Goal: Task Accomplishment & Management: Manage account settings

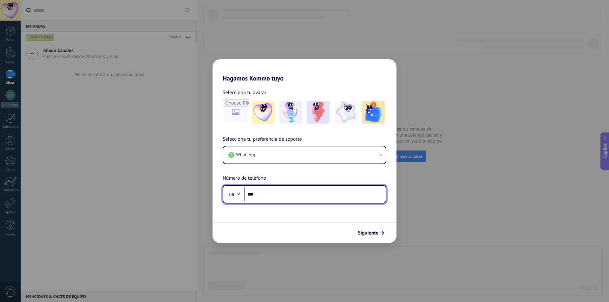
click at [292, 194] on input "***" at bounding box center [314, 194] width 141 height 15
type input "**********"
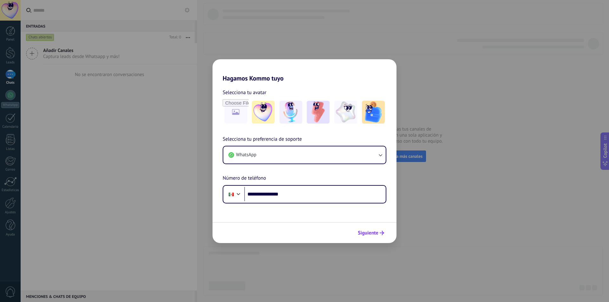
click at [371, 232] on span "Siguiente" at bounding box center [368, 233] width 21 height 4
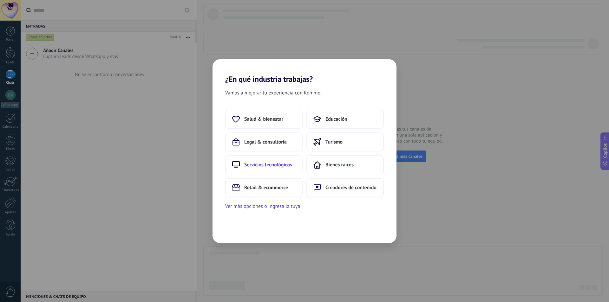
click at [291, 165] on span "Servicios tecnológicos" at bounding box center [268, 165] width 48 height 6
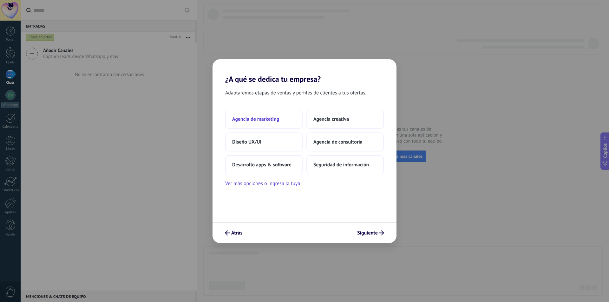
click at [277, 123] on button "Agencia de marketing" at bounding box center [263, 119] width 77 height 19
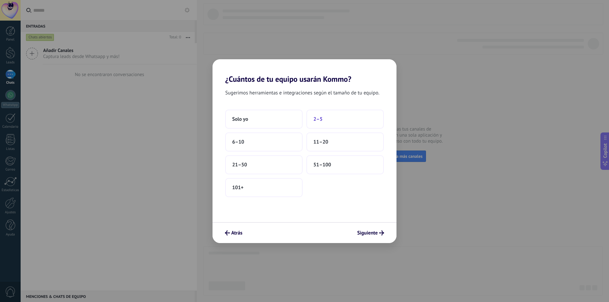
click at [323, 117] on button "2–5" at bounding box center [344, 119] width 77 height 19
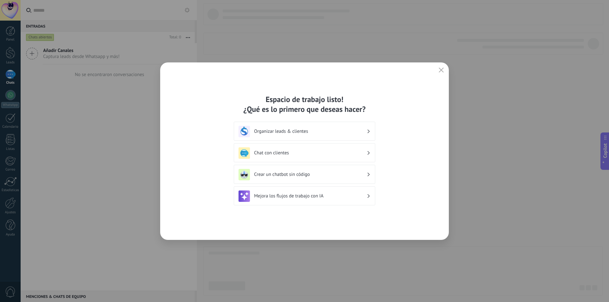
click at [309, 132] on h3 "Organizar leads & clientes" at bounding box center [310, 131] width 113 height 6
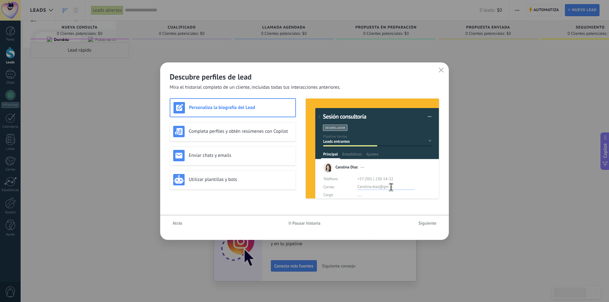
click at [440, 69] on icon "button" at bounding box center [440, 70] width 5 height 5
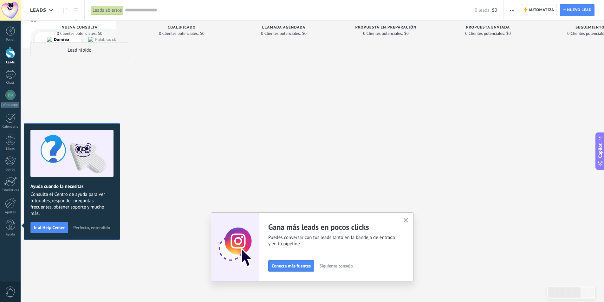
click at [404, 216] on div "Adapta tu flujo de trabajo Puedes crear varios pipelines adaptados a tus proces…" at bounding box center [312, 246] width 203 height 69
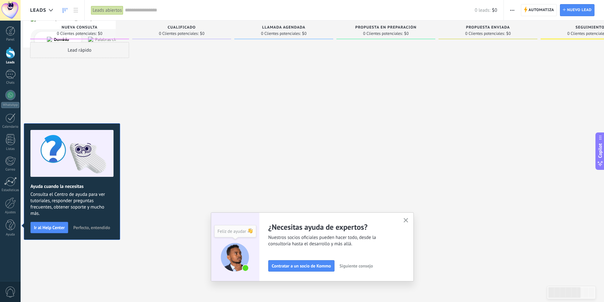
click at [405, 216] on div "Adapta tu flujo de trabajo Puedes crear varios pipelines adaptados a tus proces…" at bounding box center [312, 246] width 203 height 69
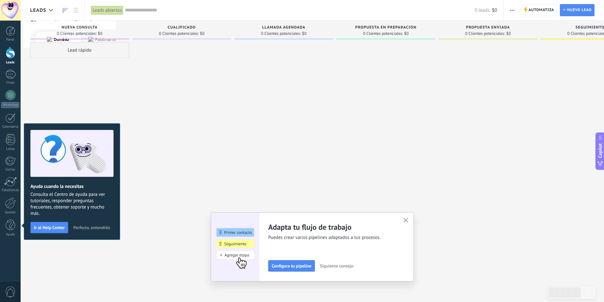
click at [408, 219] on use "button" at bounding box center [406, 220] width 5 height 5
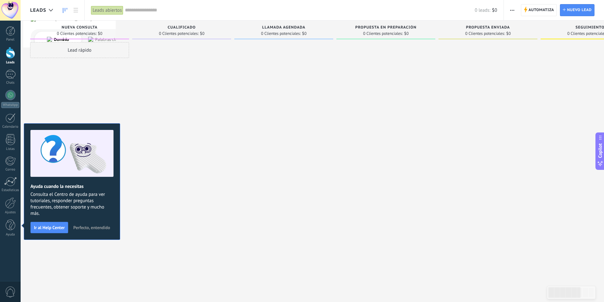
drag, startPoint x: 575, startPoint y: 110, endPoint x: 532, endPoint y: 101, distance: 44.3
click at [589, 108] on div at bounding box center [589, 151] width 99 height 219
click at [604, 78] on html ".abecls-1,.abecls-2{fill-rule:evenodd}.abecls-2{fill:#fff} .abhcls-1{fill:none}…" at bounding box center [302, 151] width 604 height 302
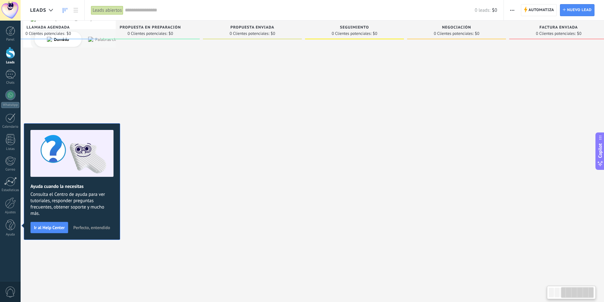
drag, startPoint x: 344, startPoint y: 83, endPoint x: 334, endPoint y: 86, distance: 9.8
click at [334, 86] on div at bounding box center [354, 151] width 99 height 219
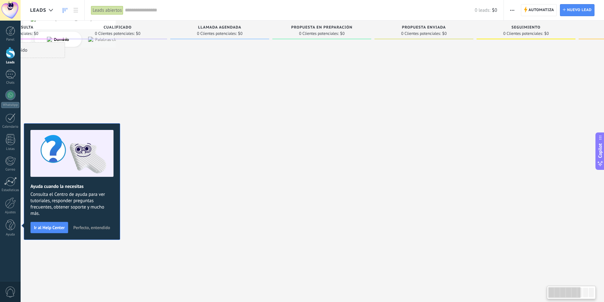
scroll to position [0, 0]
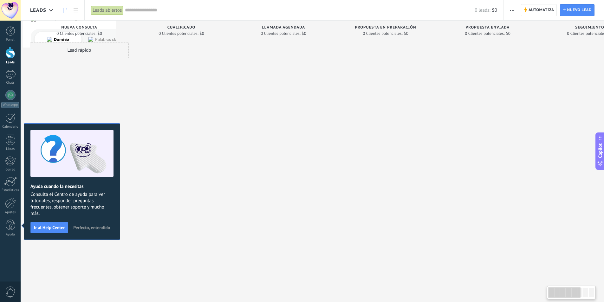
drag, startPoint x: 504, startPoint y: 73, endPoint x: 608, endPoint y: 63, distance: 104.5
click at [604, 63] on html ".abecls-1,.abecls-2{fill-rule:evenodd}.abecls-2{fill:#fff} .abhcls-1{fill:none}…" at bounding box center [302, 151] width 604 height 302
click at [186, 29] on span "Cualificado" at bounding box center [181, 27] width 28 height 4
click at [190, 27] on span "Cualificado" at bounding box center [181, 27] width 28 height 4
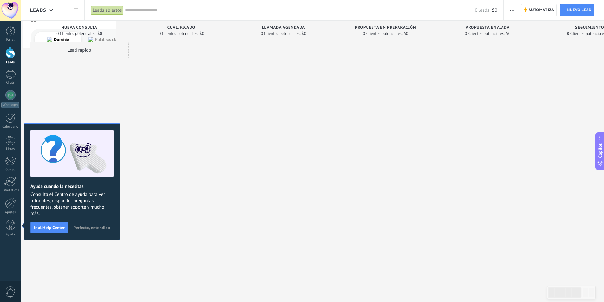
click at [187, 33] on span "0 Clientes potenciales:" at bounding box center [178, 34] width 40 height 4
click at [211, 38] on div "Cualificado 0 Clientes potenciales: $0" at bounding box center [181, 30] width 99 height 19
click at [194, 30] on div "Cualificado" at bounding box center [181, 27] width 93 height 5
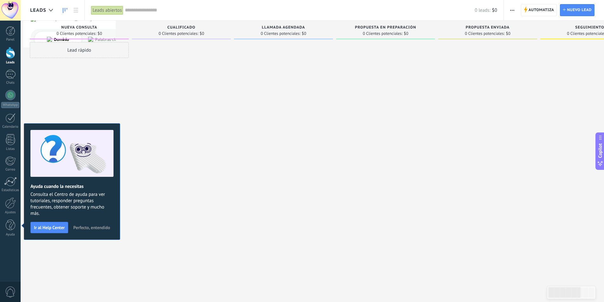
click at [187, 27] on span "Cualificado" at bounding box center [181, 27] width 28 height 4
click at [167, 12] on input "**" at bounding box center [296, 10] width 342 height 7
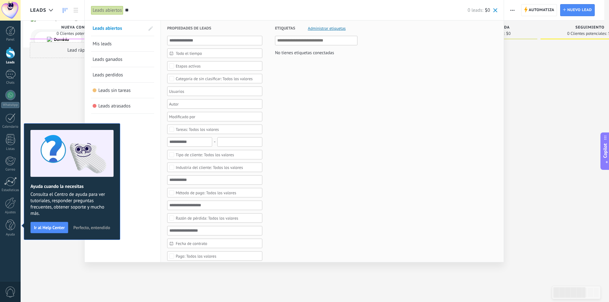
type input "**"
click at [217, 100] on div at bounding box center [212, 104] width 89 height 8
click at [495, 10] on span at bounding box center [495, 10] width 4 height 4
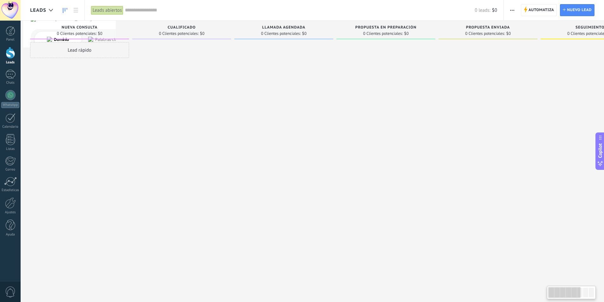
click at [180, 27] on span "Cualificado" at bounding box center [182, 27] width 28 height 4
click at [192, 28] on span "Cualificado" at bounding box center [182, 27] width 28 height 4
drag, startPoint x: 274, startPoint y: 33, endPoint x: 284, endPoint y: 39, distance: 11.4
click at [275, 33] on span "0 Clientes potenciales:" at bounding box center [281, 34] width 40 height 4
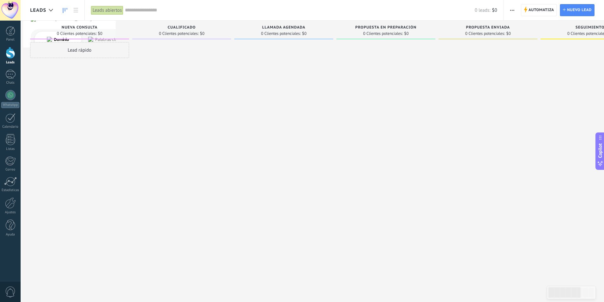
click at [297, 32] on span "0 Clientes potenciales:" at bounding box center [281, 34] width 40 height 4
click at [304, 28] on span "Llamada agendada" at bounding box center [283, 27] width 43 height 4
click at [401, 27] on span "Propuesta en preparación" at bounding box center [385, 27] width 61 height 4
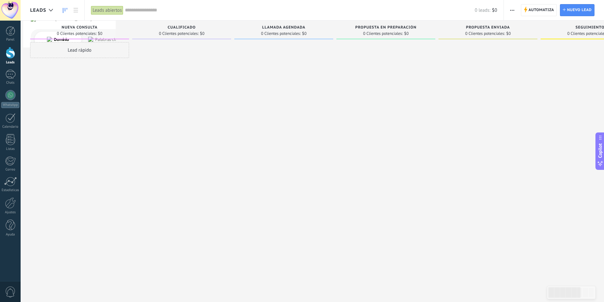
click at [398, 35] on span "0 Clientes potenciales:" at bounding box center [383, 34] width 40 height 4
click at [127, 38] on div "Nueva consulta 0 Clientes potenciales: $0" at bounding box center [79, 30] width 99 height 19
click at [129, 38] on div "Nueva consulta 0 Clientes potenciales: $0 Lead rápido" at bounding box center [81, 141] width 102 height 241
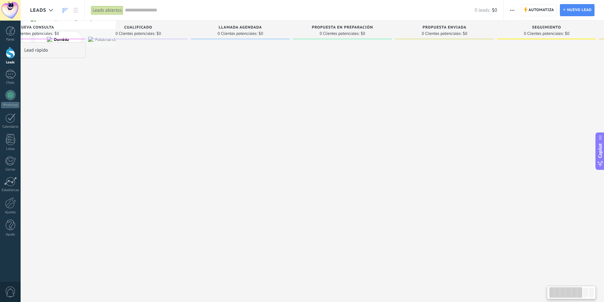
drag, startPoint x: 129, startPoint y: 37, endPoint x: 106, endPoint y: 40, distance: 23.6
click at [108, 41] on div "Leads Entrantes Solicitudes: 0 0 0 0 0 0 0 0 0 Nueva consulta 0 Clientes potenc…" at bounding box center [398, 141] width 823 height 241
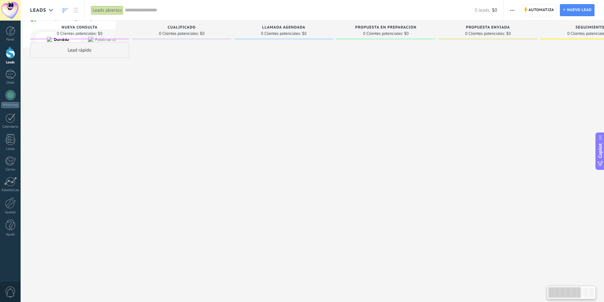
drag, startPoint x: 117, startPoint y: 36, endPoint x: 295, endPoint y: 38, distance: 178.1
click at [295, 38] on div "Leads Entrantes Solicitudes: 0 0 0 0 0 0 0 0 0 Nueva consulta 0 Clientes potenc…" at bounding box center [441, 141] width 823 height 241
click at [82, 34] on span "0 Clientes potenciales:" at bounding box center [77, 34] width 40 height 4
click at [83, 26] on span "Nueva consulta" at bounding box center [79, 27] width 36 height 4
click at [164, 33] on span "0 Clientes potenciales:" at bounding box center [179, 34] width 40 height 4
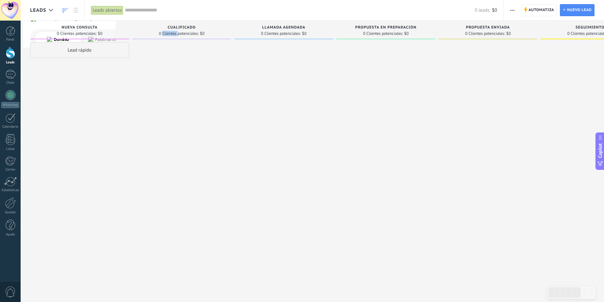
click at [164, 33] on span "0 Clientes potenciales:" at bounding box center [179, 34] width 40 height 4
click at [215, 39] on span at bounding box center [181, 39] width 99 height 1
click at [220, 38] on div "Cualificado 0 Clientes potenciales: $0" at bounding box center [181, 30] width 99 height 19
click at [183, 28] on span "Cualificado" at bounding box center [182, 27] width 28 height 4
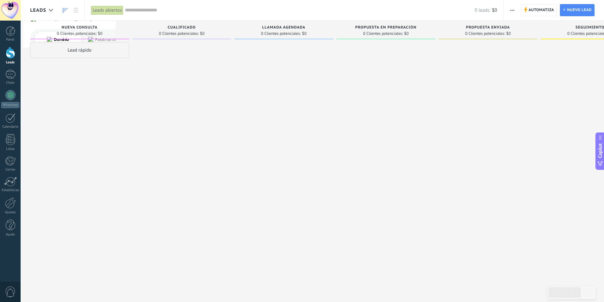
click at [180, 26] on span "Cualificado" at bounding box center [182, 27] width 28 height 4
click at [172, 27] on span "Cualificado" at bounding box center [182, 27] width 28 height 4
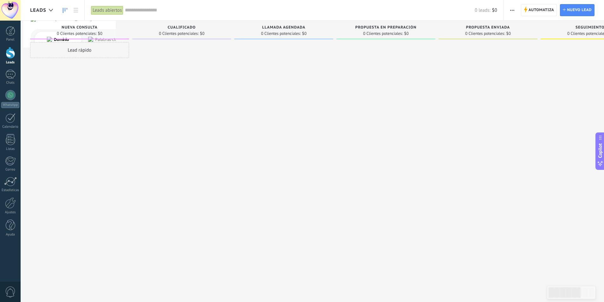
click at [176, 34] on span "0 Clientes potenciales:" at bounding box center [179, 34] width 40 height 4
click at [180, 28] on span "Cualificado" at bounding box center [182, 27] width 28 height 4
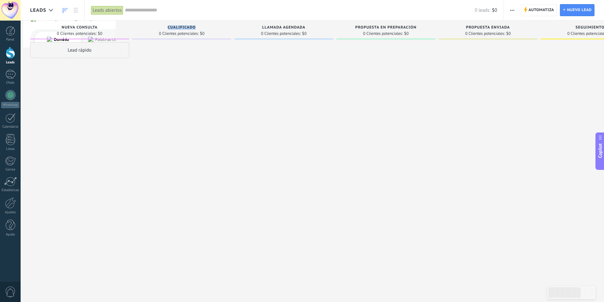
click at [185, 30] on div "Cualificado" at bounding box center [181, 27] width 93 height 5
click at [182, 27] on span "Cualificado" at bounding box center [182, 27] width 28 height 4
click at [182, 29] on span "Cualificado" at bounding box center [182, 27] width 28 height 4
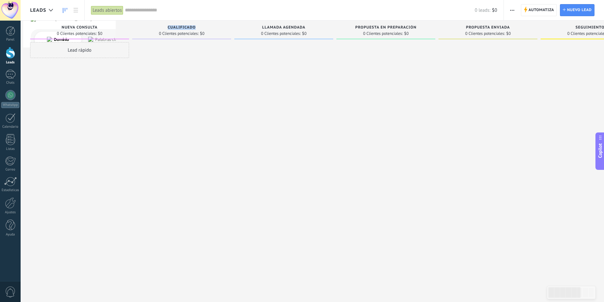
click at [16, 56] on link "Leads" at bounding box center [10, 56] width 21 height 18
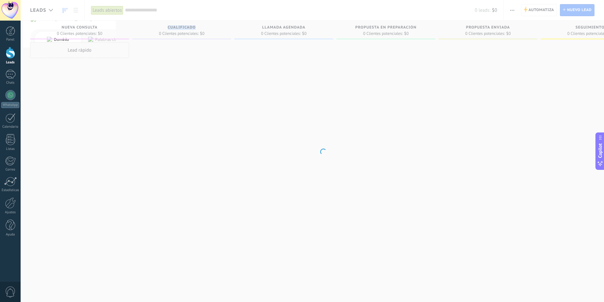
click at [11, 54] on div at bounding box center [11, 53] width 10 height 12
click at [11, 29] on div at bounding box center [11, 31] width 10 height 10
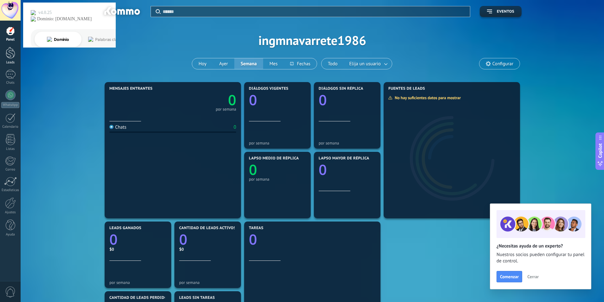
click at [11, 55] on div at bounding box center [11, 53] width 10 height 12
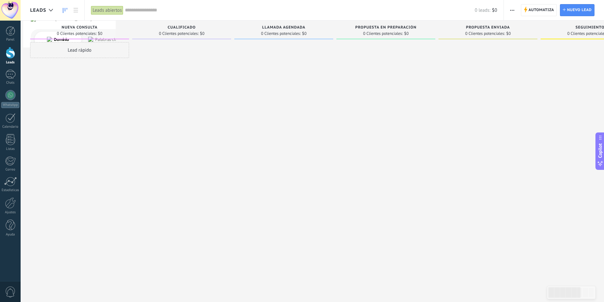
click at [174, 28] on span "Cualificado" at bounding box center [182, 27] width 28 height 4
click at [187, 34] on span "0 Clientes potenciales:" at bounding box center [179, 34] width 40 height 4
click at [185, 26] on span "Cualificado" at bounding box center [182, 27] width 28 height 4
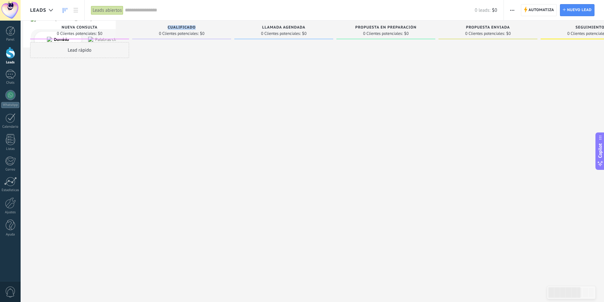
click at [185, 26] on span "Cualificado" at bounding box center [182, 27] width 28 height 4
click at [276, 32] on span "0 Clientes potenciales:" at bounding box center [281, 34] width 40 height 4
click at [280, 25] on div "Llamada agendada 0 Clientes potenciales: $0" at bounding box center [283, 30] width 99 height 19
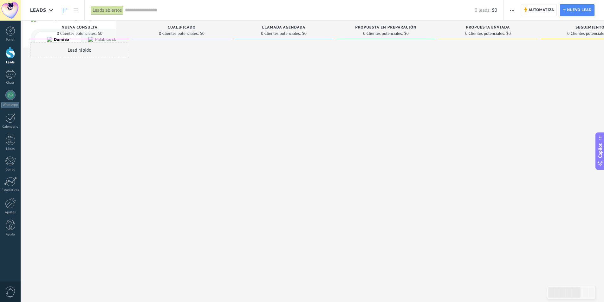
click at [280, 25] on div "Llamada agendada 0 Clientes potenciales: $0" at bounding box center [283, 30] width 99 height 19
click at [283, 27] on span "Llamada agendada" at bounding box center [283, 27] width 43 height 4
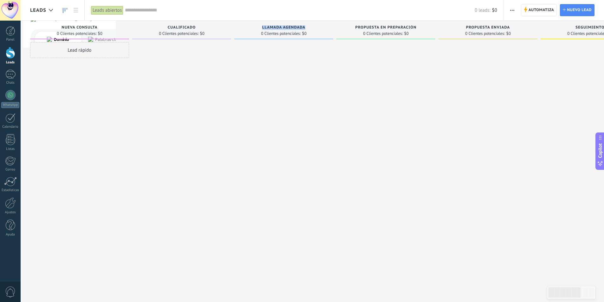
click at [93, 55] on div "Lead rápido" at bounding box center [79, 50] width 99 height 16
click at [184, 83] on div at bounding box center [181, 151] width 99 height 219
click at [65, 136] on span "Cancelar" at bounding box center [67, 135] width 16 height 6
click at [177, 34] on span "0 Clientes potenciales:" at bounding box center [179, 34] width 40 height 4
click at [180, 27] on span "Cualificado" at bounding box center [182, 27] width 28 height 4
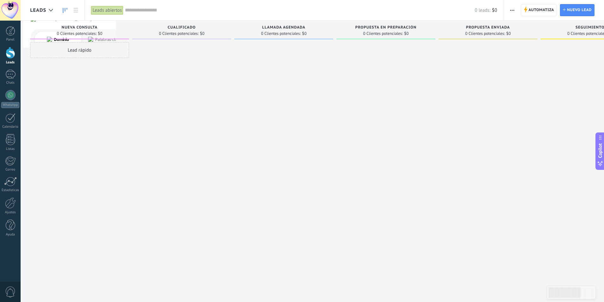
click at [182, 41] on div "Cualificado 0 Clientes potenciales: $0" at bounding box center [181, 32] width 99 height 22
click at [183, 39] on span at bounding box center [181, 39] width 99 height 1
drag, startPoint x: 183, startPoint y: 39, endPoint x: 175, endPoint y: 48, distance: 11.9
click at [185, 74] on div "Cualificado 0 Clientes potenciales: $0" at bounding box center [183, 141] width 102 height 241
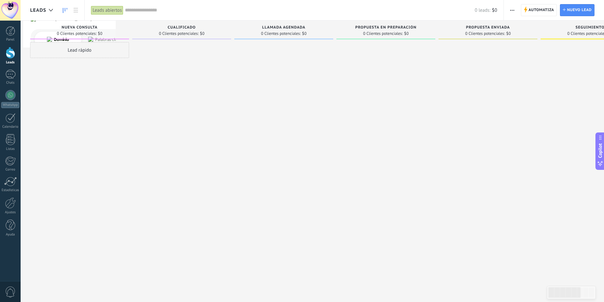
drag, startPoint x: 174, startPoint y: 38, endPoint x: 186, endPoint y: 32, distance: 13.6
click at [224, 40] on div "Cualificado 0 Clientes potenciales: $0" at bounding box center [181, 32] width 99 height 22
click at [186, 32] on span "0 Clientes potenciales:" at bounding box center [177, 34] width 40 height 4
click at [193, 25] on div "Cualificado 0 Clientes potenciales: $0" at bounding box center [180, 30] width 99 height 19
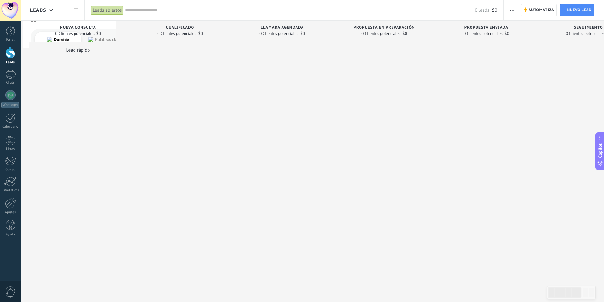
click at [192, 29] on span "Cualificado" at bounding box center [180, 27] width 28 height 4
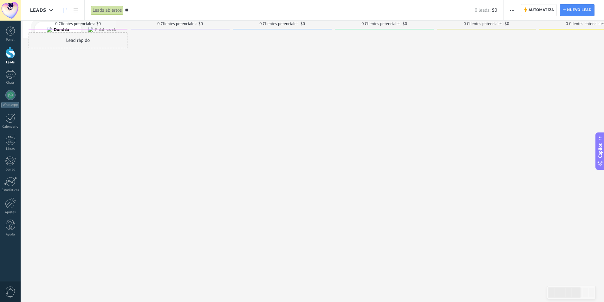
type input "***"
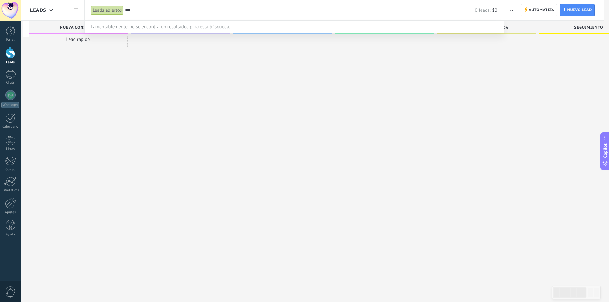
drag, startPoint x: 177, startPoint y: 13, endPoint x: 90, endPoint y: 25, distance: 87.3
click at [90, 20] on div "Leads abiertos Aplicar *** 0 leads: $0 Leads abiertos Mis leads Leads ganados L…" at bounding box center [293, 10] width 419 height 20
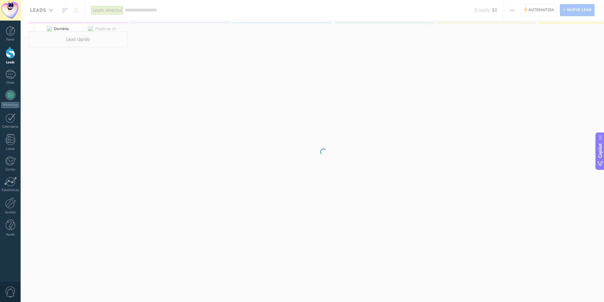
click at [218, 97] on body ".abecls-1,.abecls-2{fill-rule:evenodd}.abecls-2{fill:#fff} .abhcls-1{fill:none}…" at bounding box center [302, 140] width 604 height 302
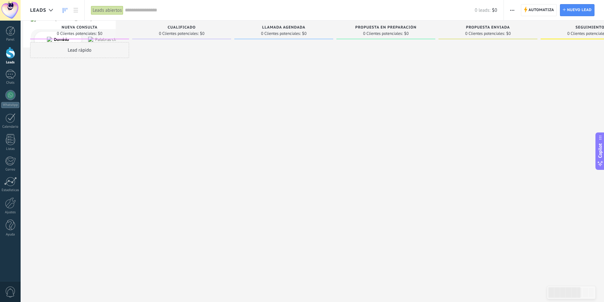
click at [189, 30] on div "Cualificado" at bounding box center [181, 27] width 93 height 5
click at [261, 23] on div "Llamada agendada 0 Clientes potenciales: $0" at bounding box center [283, 30] width 99 height 19
drag, startPoint x: 283, startPoint y: 28, endPoint x: 289, endPoint y: 28, distance: 6.3
click at [285, 28] on span "Llamada agendada" at bounding box center [283, 27] width 43 height 4
click at [511, 11] on span "button" at bounding box center [512, 10] width 4 height 12
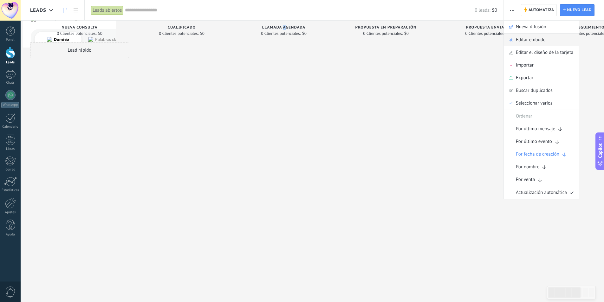
click at [524, 39] on span "Editar embudo" at bounding box center [531, 40] width 30 height 13
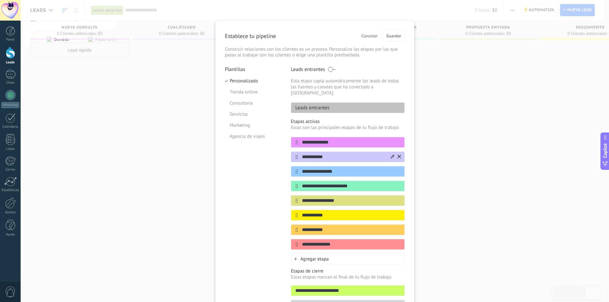
click at [391, 155] on icon at bounding box center [392, 157] width 3 height 4
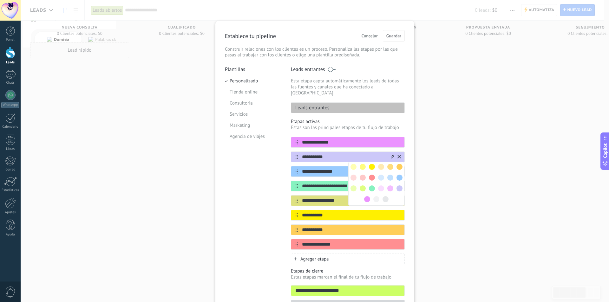
click at [343, 154] on input "**********" at bounding box center [344, 157] width 92 height 7
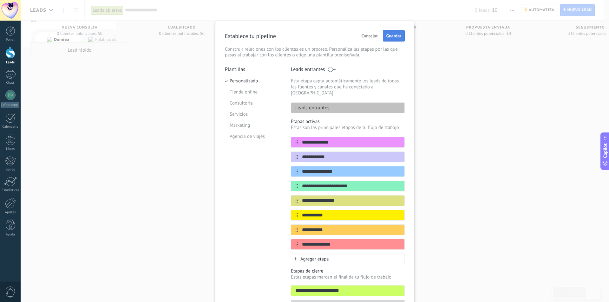
type input "**********"
click at [397, 34] on span "Guardar" at bounding box center [393, 36] width 15 height 4
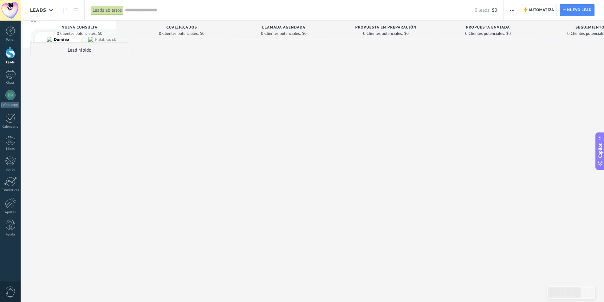
click at [514, 11] on span "button" at bounding box center [512, 10] width 4 height 12
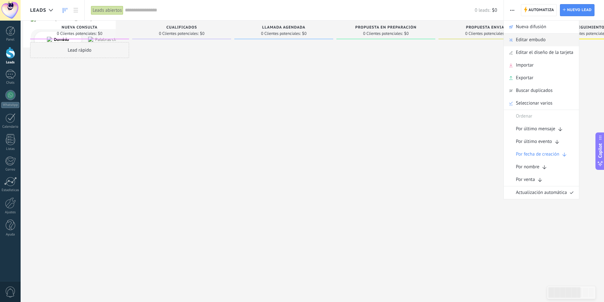
click at [522, 39] on span "Editar embudo" at bounding box center [531, 40] width 30 height 13
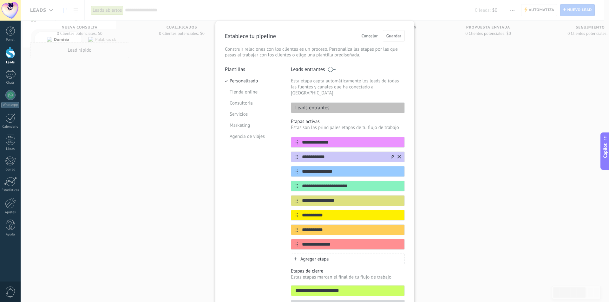
click at [341, 154] on input "**********" at bounding box center [344, 157] width 92 height 7
type input "**********"
click at [391, 34] on span "Guardar" at bounding box center [393, 36] width 15 height 4
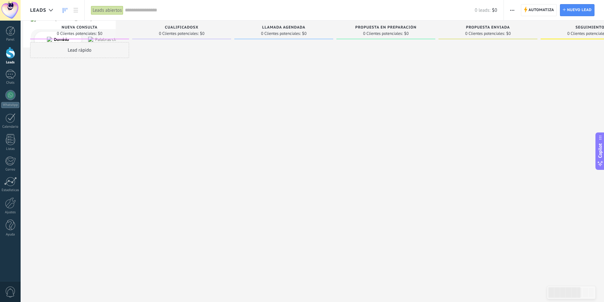
click at [513, 11] on span "button" at bounding box center [512, 10] width 4 height 12
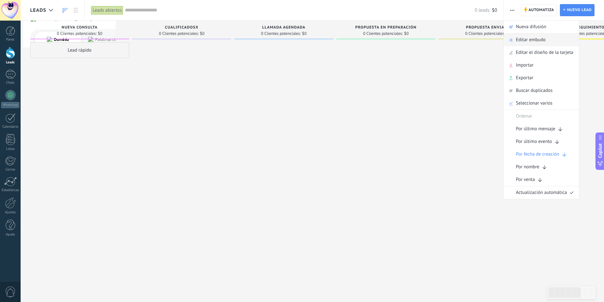
click at [541, 41] on span "Editar embudo" at bounding box center [531, 40] width 30 height 13
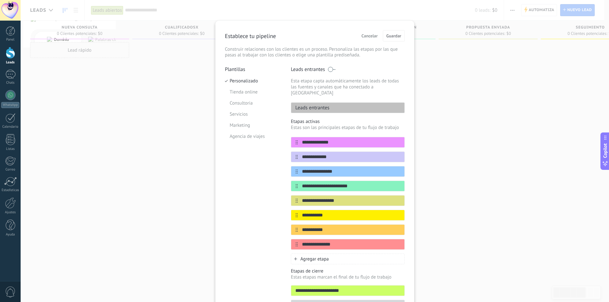
drag, startPoint x: 331, startPoint y: 151, endPoint x: 266, endPoint y: 148, distance: 65.0
click at [266, 148] on div "**********" at bounding box center [315, 190] width 180 height 248
type input "**********"
click at [390, 35] on span "Guardar" at bounding box center [393, 36] width 15 height 4
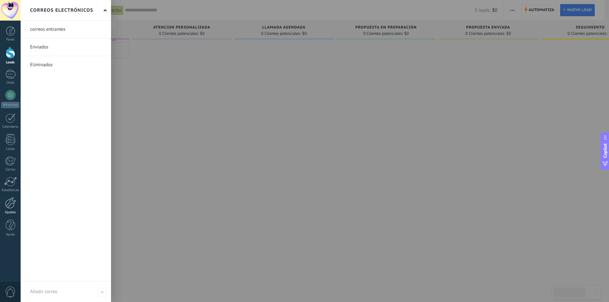
click at [7, 199] on div at bounding box center [10, 202] width 11 height 11
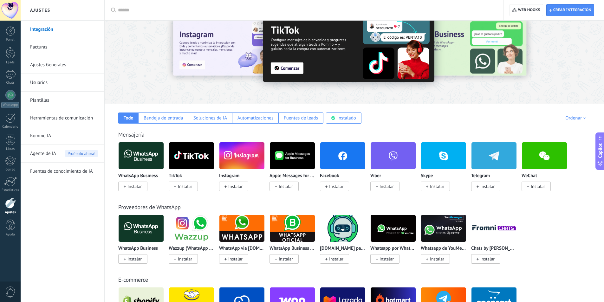
scroll to position [32, 0]
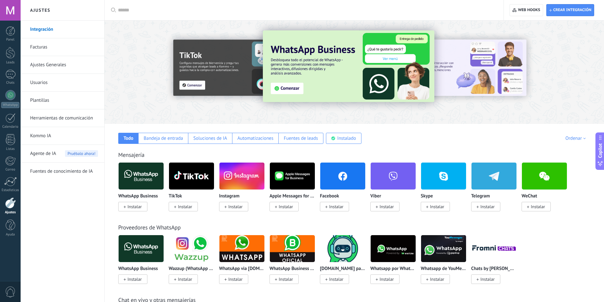
click at [484, 205] on span "Instalar" at bounding box center [487, 207] width 14 height 6
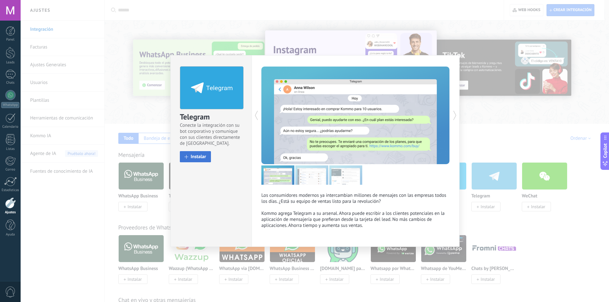
click at [198, 158] on span "Instalar" at bounding box center [198, 156] width 16 height 5
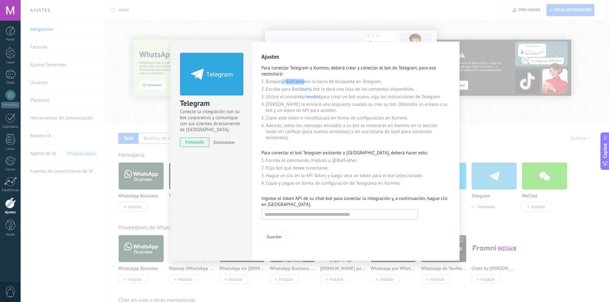
drag, startPoint x: 306, startPoint y: 82, endPoint x: 284, endPoint y: 82, distance: 21.6
click at [284, 82] on span "@BotFather" at bounding box center [293, 82] width 25 height 6
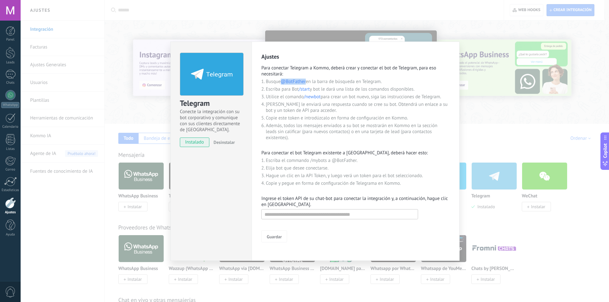
drag, startPoint x: 282, startPoint y: 82, endPoint x: 307, endPoint y: 82, distance: 25.4
click at [307, 82] on li "Busque @BotFather en la barra de búsqueda en Telegram." at bounding box center [358, 82] width 184 height 6
copy span "@BotFather"
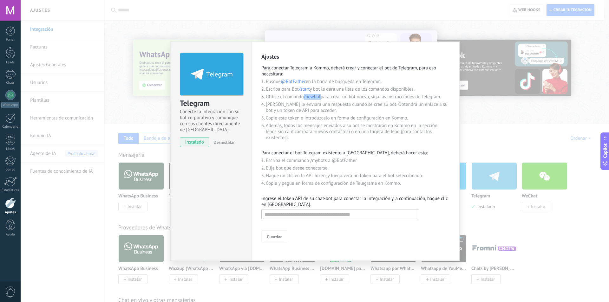
drag, startPoint x: 304, startPoint y: 97, endPoint x: 321, endPoint y: 98, distance: 17.2
click at [321, 98] on li "Utilice el comando /newbot para crear un bot nuevo, siga las instrucciones de T…" at bounding box center [358, 97] width 184 height 6
copy span "/newbot"
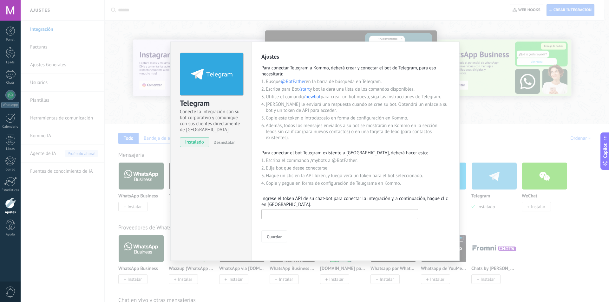
click at [285, 213] on input "text" at bounding box center [339, 214] width 157 height 10
paste input "**********"
type input "**********"
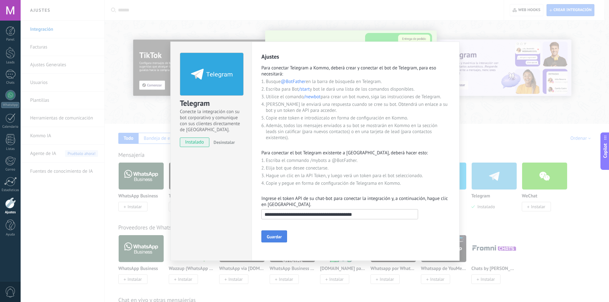
click at [274, 235] on span "Guardar" at bounding box center [274, 237] width 15 height 4
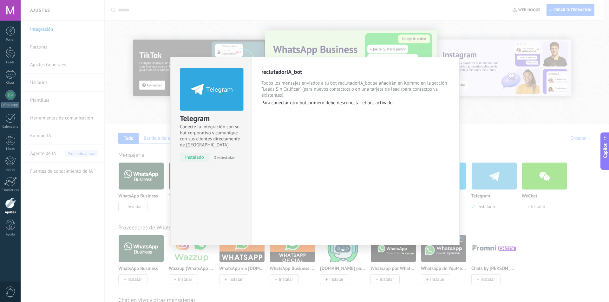
click at [320, 110] on div "reclutadorIA_bot Todos los mensajes enviados a tu bot reclutadorIA_bot se añadi…" at bounding box center [355, 151] width 208 height 189
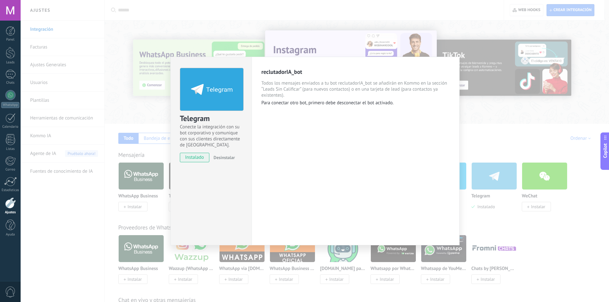
click at [416, 33] on div "Telegram Conecte la integración con su bot corporativo y comunique con sus clie…" at bounding box center [315, 151] width 588 height 302
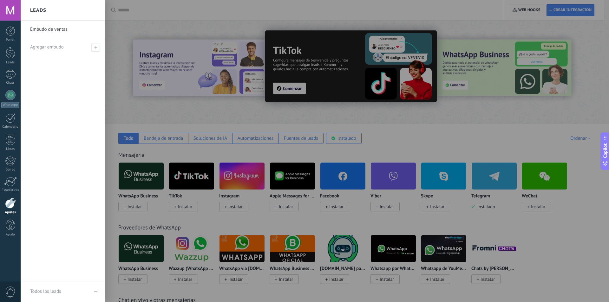
click at [572, 225] on div at bounding box center [325, 151] width 609 height 302
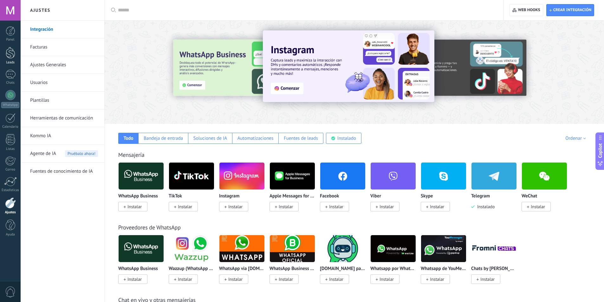
click at [12, 55] on div at bounding box center [11, 53] width 10 height 12
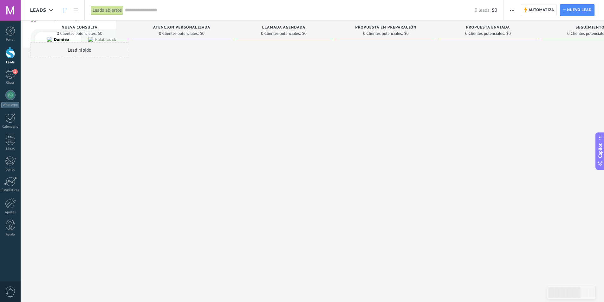
click at [11, 55] on div at bounding box center [11, 53] width 10 height 12
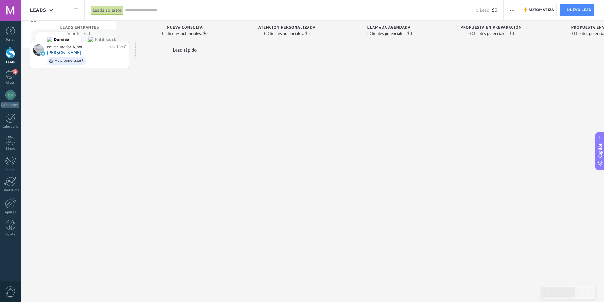
click at [320, 38] on div "Atencion Personalizada 0 Clientes potenciales: $0" at bounding box center [286, 30] width 99 height 19
click at [515, 9] on button "button" at bounding box center [511, 10] width 9 height 12
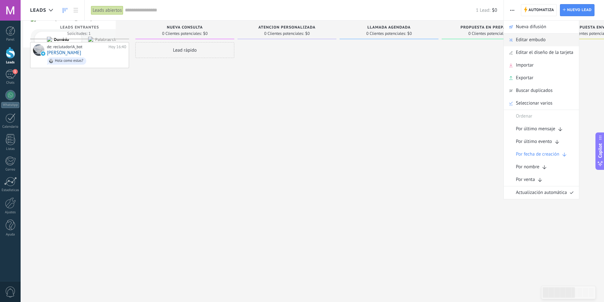
click at [534, 40] on span "Editar embudo" at bounding box center [531, 40] width 30 height 13
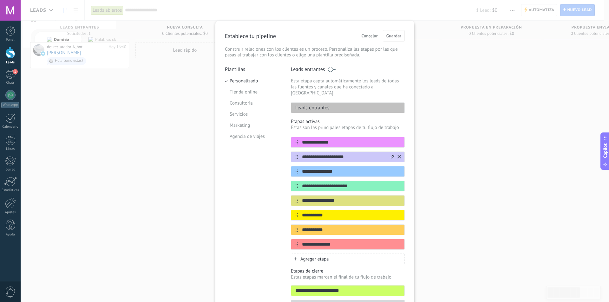
click at [392, 155] on icon at bounding box center [392, 156] width 3 height 3
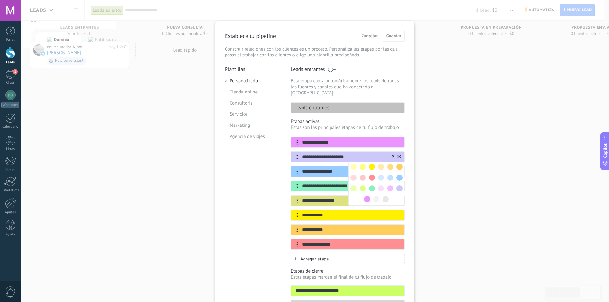
click at [371, 175] on span at bounding box center [372, 178] width 6 height 6
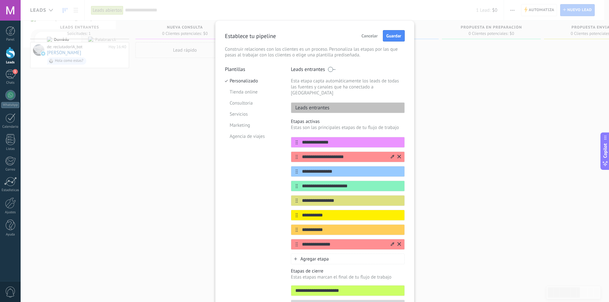
click at [391, 242] on icon at bounding box center [392, 243] width 3 height 3
drag, startPoint x: 372, startPoint y: 267, endPoint x: 371, endPoint y: 250, distance: 16.8
click at [371, 250] on div at bounding box center [376, 271] width 56 height 44
click at [372, 251] on span at bounding box center [372, 254] width 6 height 6
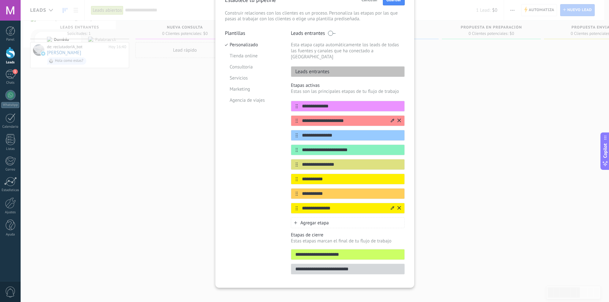
scroll to position [36, 0]
click at [361, 251] on input "**********" at bounding box center [347, 254] width 113 height 7
click at [380, 251] on input "**********" at bounding box center [347, 254] width 113 height 7
click at [368, 251] on input "**********" at bounding box center [347, 254] width 113 height 7
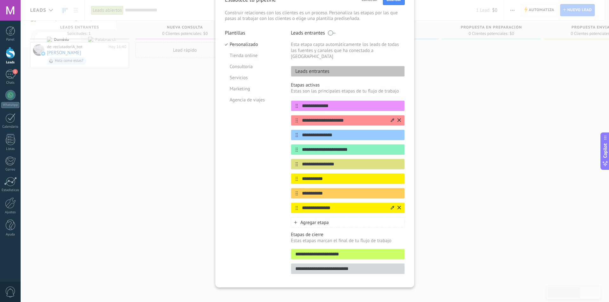
drag, startPoint x: 351, startPoint y: 248, endPoint x: 243, endPoint y: 249, distance: 107.1
click at [243, 249] on div "**********" at bounding box center [315, 154] width 180 height 248
type input "**********"
click at [390, 205] on div at bounding box center [395, 208] width 11 height 10
click at [0, 0] on icon at bounding box center [0, 0] width 0 height 0
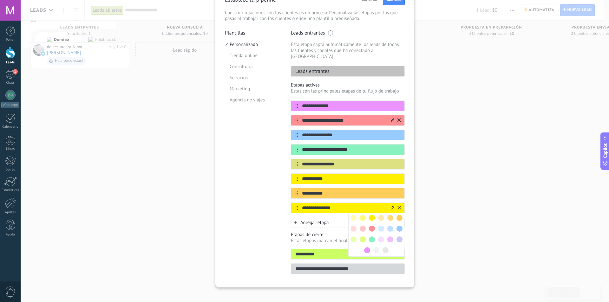
click at [311, 205] on input "**********" at bounding box center [344, 208] width 92 height 7
drag, startPoint x: 314, startPoint y: 203, endPoint x: 281, endPoint y: 203, distance: 33.6
click at [281, 203] on div "**********" at bounding box center [315, 154] width 180 height 248
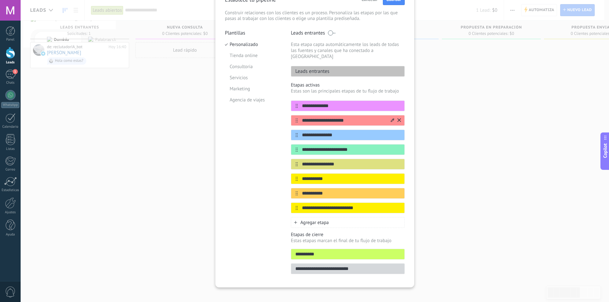
type input "**********"
click at [439, 192] on div "**********" at bounding box center [315, 151] width 588 height 302
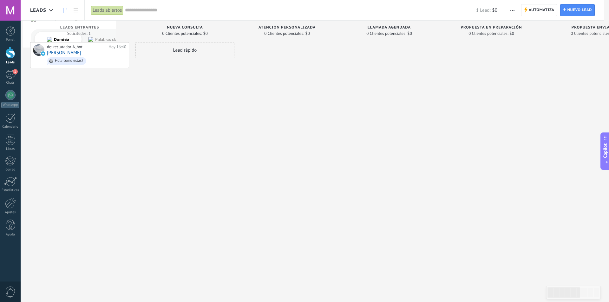
scroll to position [0, 0]
click at [513, 9] on span "button" at bounding box center [512, 10] width 4 height 12
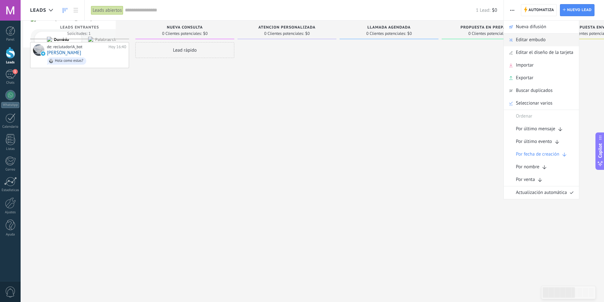
click at [530, 37] on span "Editar embudo" at bounding box center [531, 40] width 30 height 13
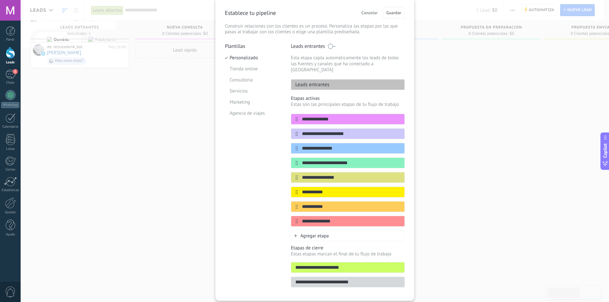
scroll to position [32, 0]
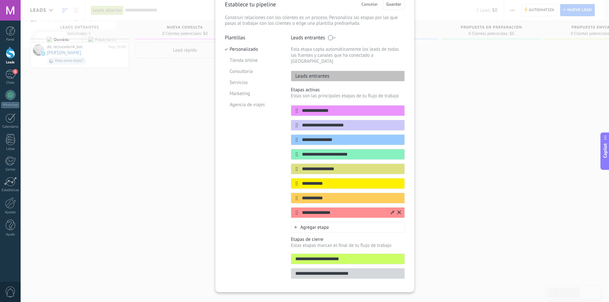
click at [391, 210] on icon at bounding box center [392, 212] width 3 height 4
click at [345, 210] on input "**********" at bounding box center [344, 213] width 92 height 7
click at [483, 120] on div "**********" at bounding box center [315, 151] width 588 height 302
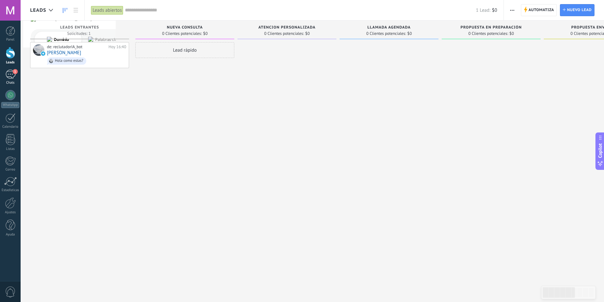
click at [14, 77] on div "1" at bounding box center [10, 74] width 10 height 9
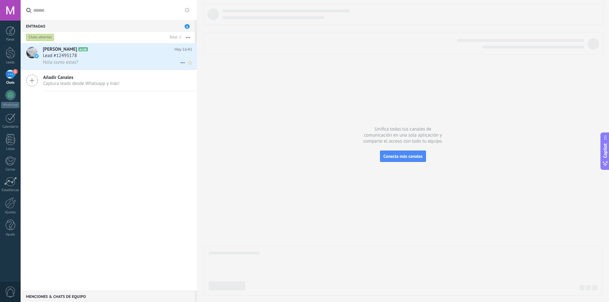
click at [121, 53] on div "Lead #12495178" at bounding box center [117, 56] width 149 height 6
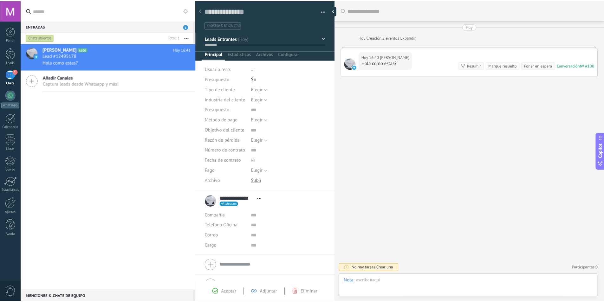
scroll to position [10, 0]
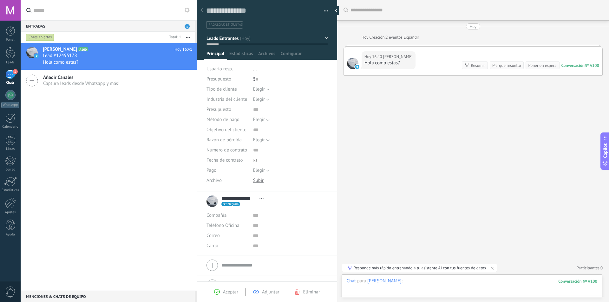
click at [462, 284] on div at bounding box center [471, 287] width 250 height 19
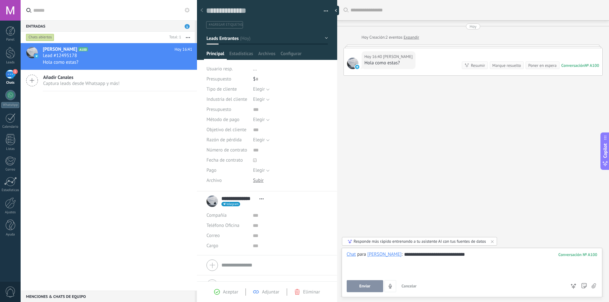
click at [365, 283] on button "Enviar" at bounding box center [364, 286] width 36 height 12
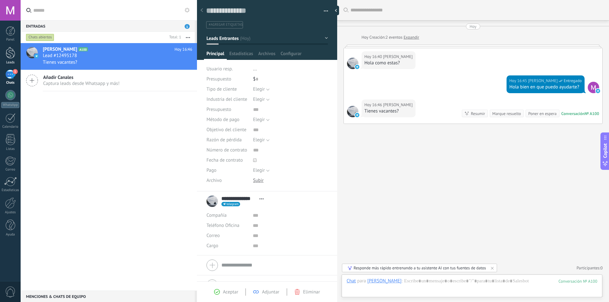
click at [11, 48] on div at bounding box center [11, 53] width 10 height 12
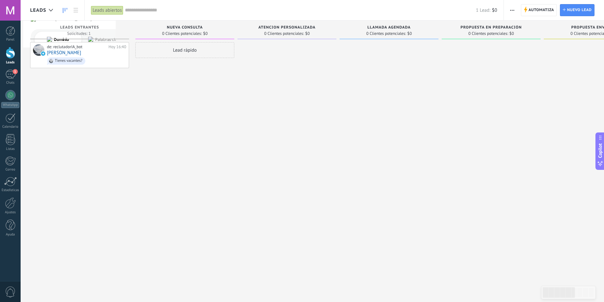
click at [10, 51] on div at bounding box center [11, 53] width 10 height 12
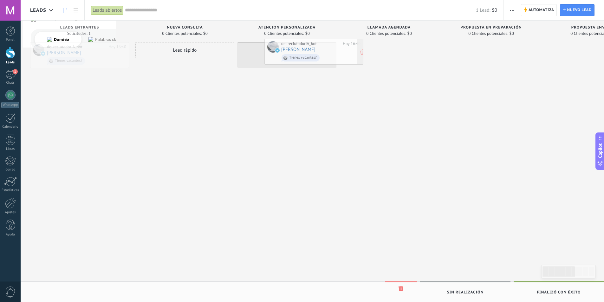
drag, startPoint x: 117, startPoint y: 68, endPoint x: 334, endPoint y: 56, distance: 217.4
drag, startPoint x: 288, startPoint y: 55, endPoint x: 87, endPoint y: 73, distance: 201.7
click at [87, 73] on div at bounding box center [79, 151] width 99 height 219
drag, startPoint x: 302, startPoint y: 55, endPoint x: 85, endPoint y: 51, distance: 217.1
drag, startPoint x: 289, startPoint y: 58, endPoint x: 82, endPoint y: 57, distance: 206.7
